Goal: Obtain resource: Obtain resource

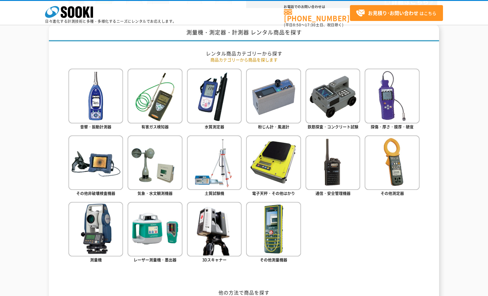
scroll to position [270, 0]
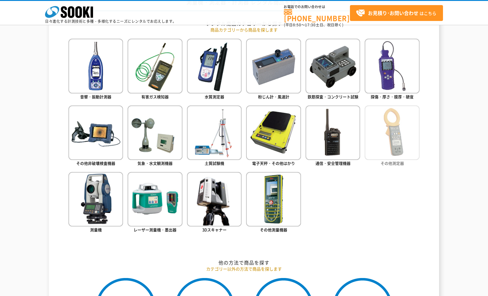
click at [394, 133] on img at bounding box center [392, 133] width 55 height 55
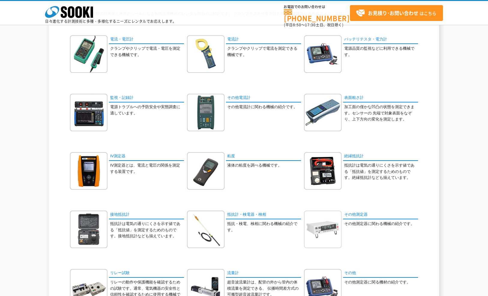
scroll to position [63, 0]
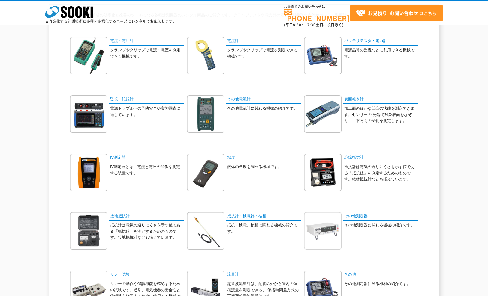
click at [323, 224] on img at bounding box center [323, 231] width 38 height 38
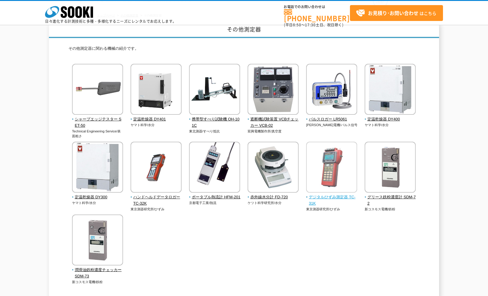
scroll to position [60, 0]
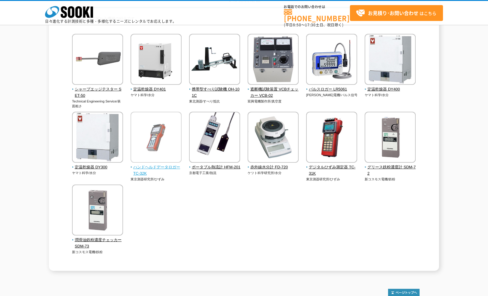
click at [148, 168] on span "ハンドヘルドデータロガー TC-32K" at bounding box center [156, 170] width 51 height 13
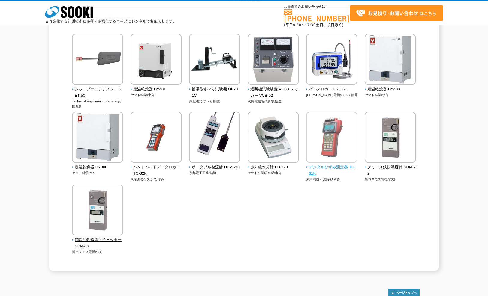
click at [339, 151] on img at bounding box center [331, 138] width 51 height 53
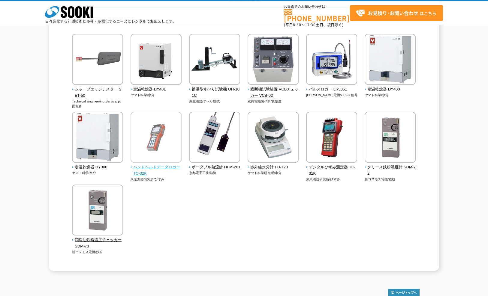
click at [142, 147] on img at bounding box center [156, 138] width 51 height 53
click at [143, 168] on span "ハンドヘルドデータロガー TC-32K" at bounding box center [156, 170] width 51 height 13
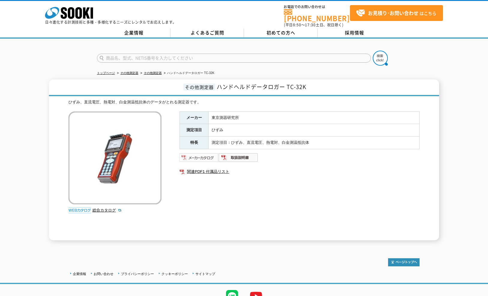
drag, startPoint x: 193, startPoint y: 154, endPoint x: 198, endPoint y: 154, distance: 5.4
click at [193, 154] on img at bounding box center [198, 158] width 39 height 10
click at [203, 168] on link "関連PDF1 付属品リスト" at bounding box center [299, 172] width 240 height 8
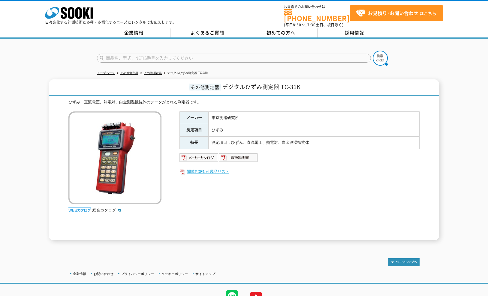
click at [216, 168] on link "関連PDF1 付属品リスト" at bounding box center [299, 172] width 240 height 8
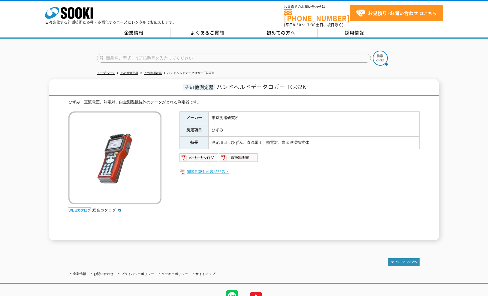
click at [204, 168] on link "関連PDF1 付属品リスト" at bounding box center [299, 172] width 240 height 8
drag, startPoint x: 206, startPoint y: 155, endPoint x: 212, endPoint y: 152, distance: 5.9
click at [206, 155] on img at bounding box center [198, 158] width 39 height 10
click at [208, 170] on link "関連PDF1 付属品リスト" at bounding box center [299, 172] width 240 height 8
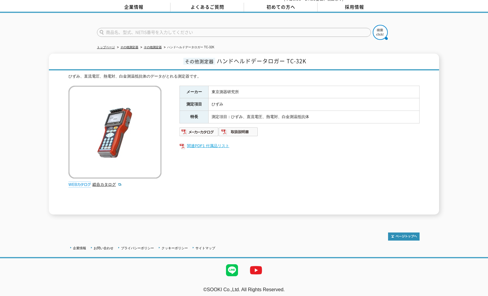
click at [204, 143] on link "関連PDF1 付属品リスト" at bounding box center [299, 146] width 240 height 8
drag, startPoint x: 50, startPoint y: 124, endPoint x: 132, endPoint y: 124, distance: 81.6
click at [50, 124] on div "その他測定器 ハンドヘルドデータロガー TC-32K ひずみ、直流電圧、熱電対、白金測温抵抗体のデータがとれる測定器です。 総合カタログ メーカー 東京測器研…" at bounding box center [244, 134] width 390 height 161
